Goal: Task Accomplishment & Management: Manage account settings

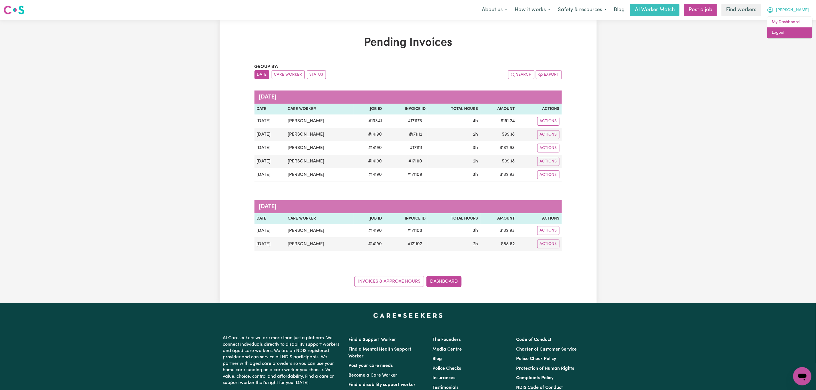
click at [789, 35] on link "Logout" at bounding box center [789, 32] width 45 height 11
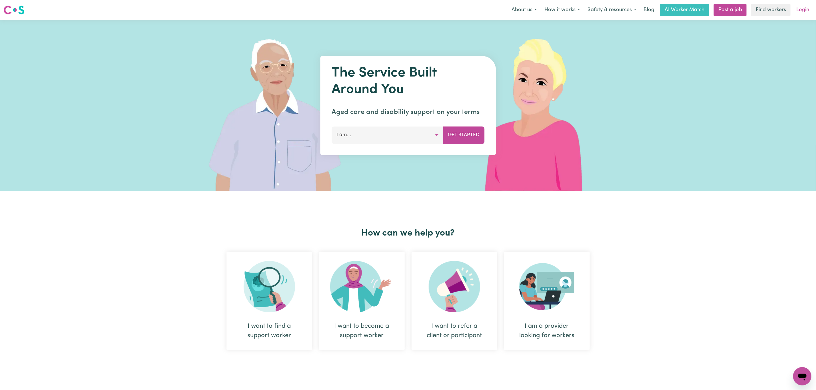
click at [807, 6] on link "Login" at bounding box center [803, 10] width 20 height 13
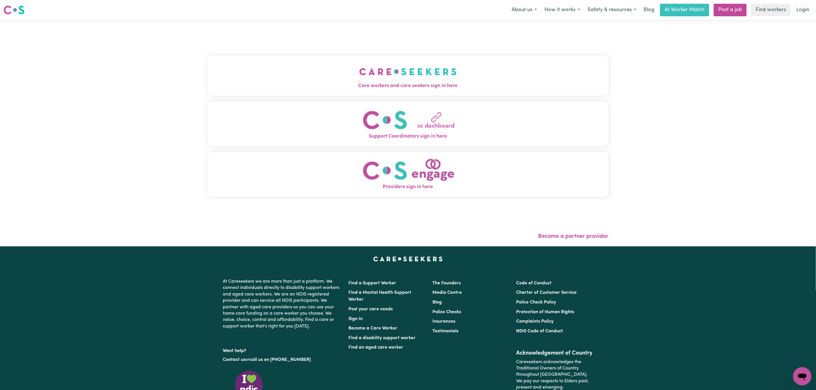
drag, startPoint x: 356, startPoint y: 33, endPoint x: 351, endPoint y: 65, distance: 32.5
click at [357, 34] on div "Care workers and care seekers sign in here Support Coordinators sign in here Pr…" at bounding box center [407, 128] width 401 height 195
click at [351, 65] on button "Care workers and care seekers sign in here" at bounding box center [407, 75] width 401 height 40
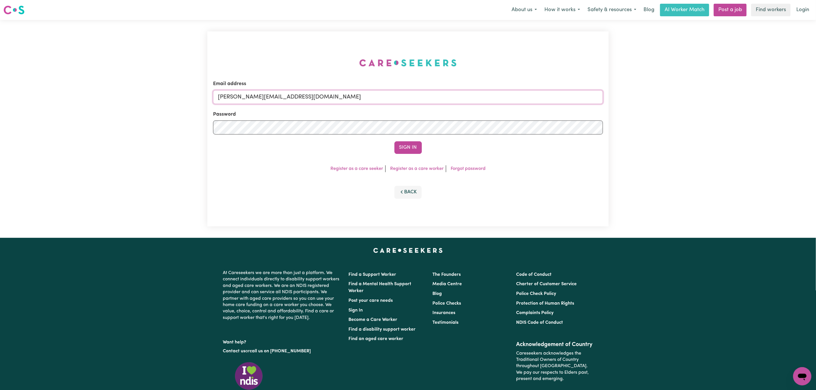
click at [248, 98] on input "[PERSON_NAME][EMAIL_ADDRESS][DOMAIN_NAME]" at bounding box center [408, 97] width 390 height 14
drag, startPoint x: 249, startPoint y: 97, endPoint x: 429, endPoint y: 97, distance: 179.3
click at [429, 97] on input "[EMAIL_ADDRESS][PERSON_NAME][DOMAIN_NAME]" at bounding box center [408, 97] width 390 height 14
type input "superuser~[EMAIL_ADDRESS][DOMAIN_NAME]"
click at [394, 141] on button "Sign In" at bounding box center [407, 147] width 27 height 13
